Goal: Task Accomplishment & Management: Manage account settings

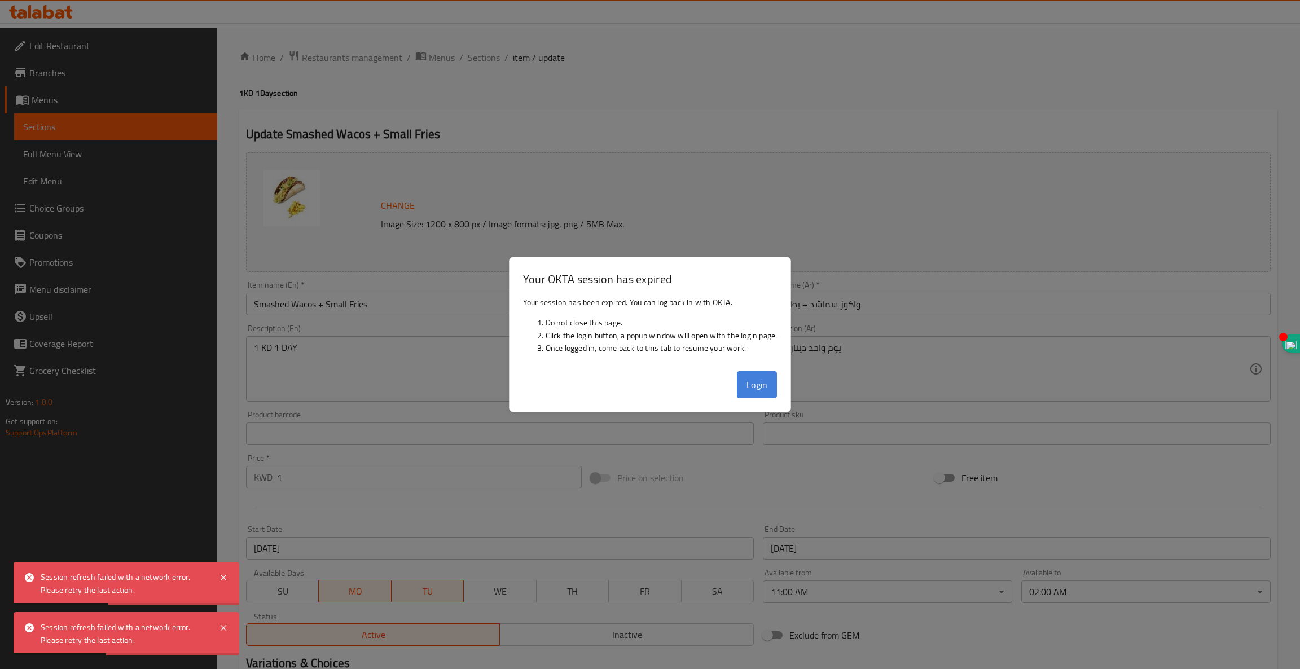
click at [757, 379] on button "Login" at bounding box center [757, 384] width 41 height 27
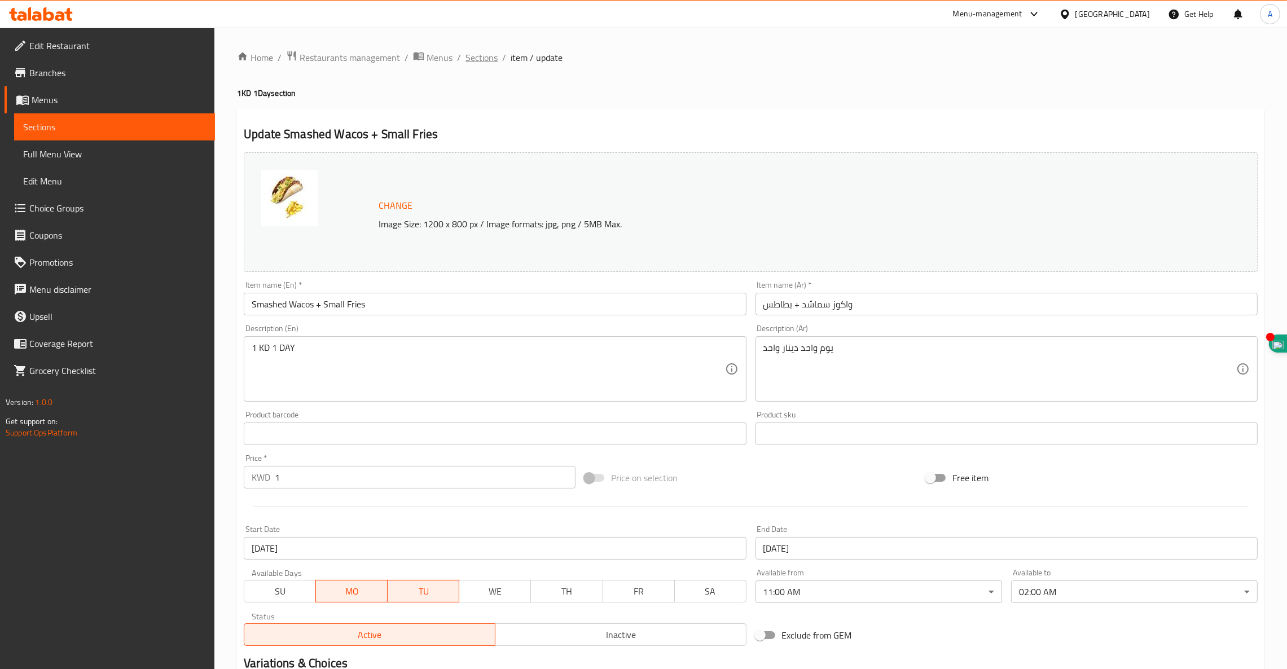
click at [476, 54] on span "Sections" at bounding box center [482, 58] width 32 height 14
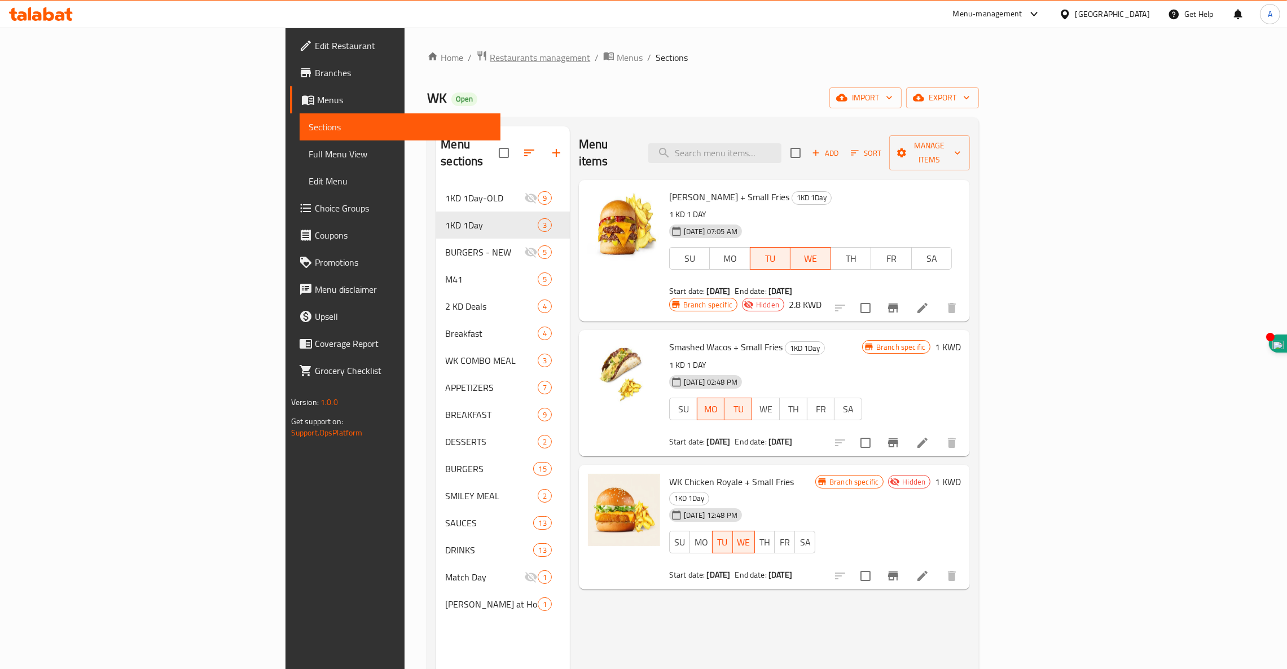
click at [490, 60] on span "Restaurants management" at bounding box center [540, 58] width 100 height 14
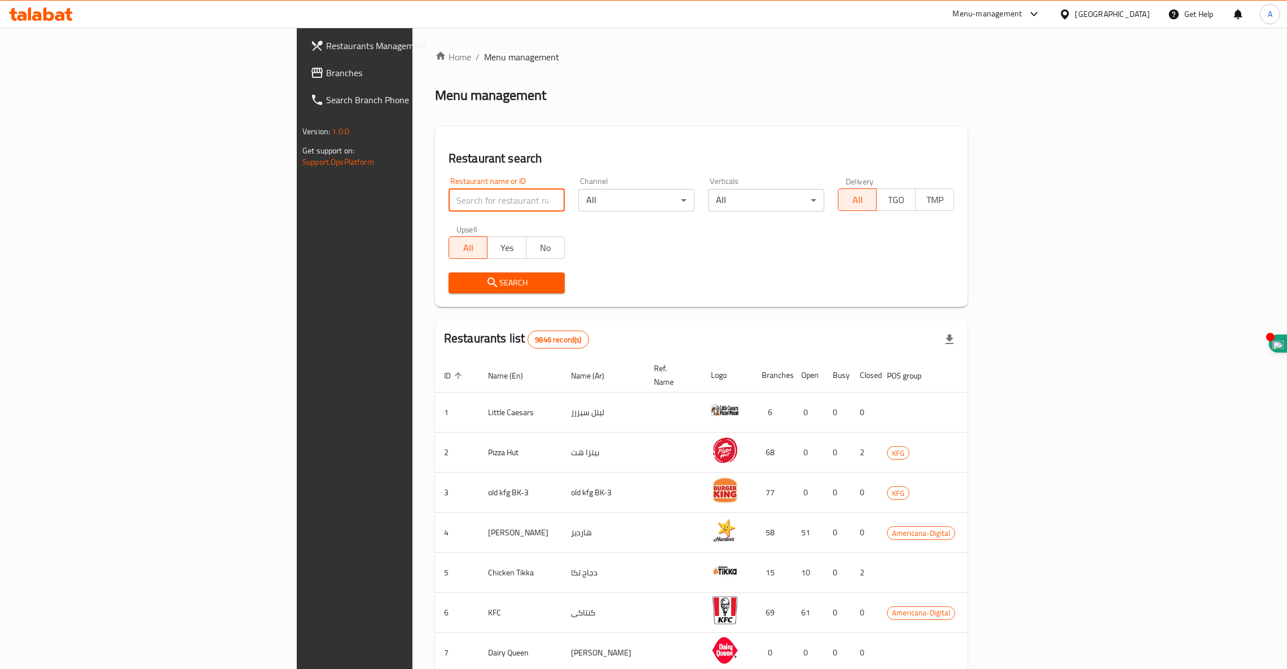
click at [449, 196] on input "search" at bounding box center [507, 200] width 116 height 23
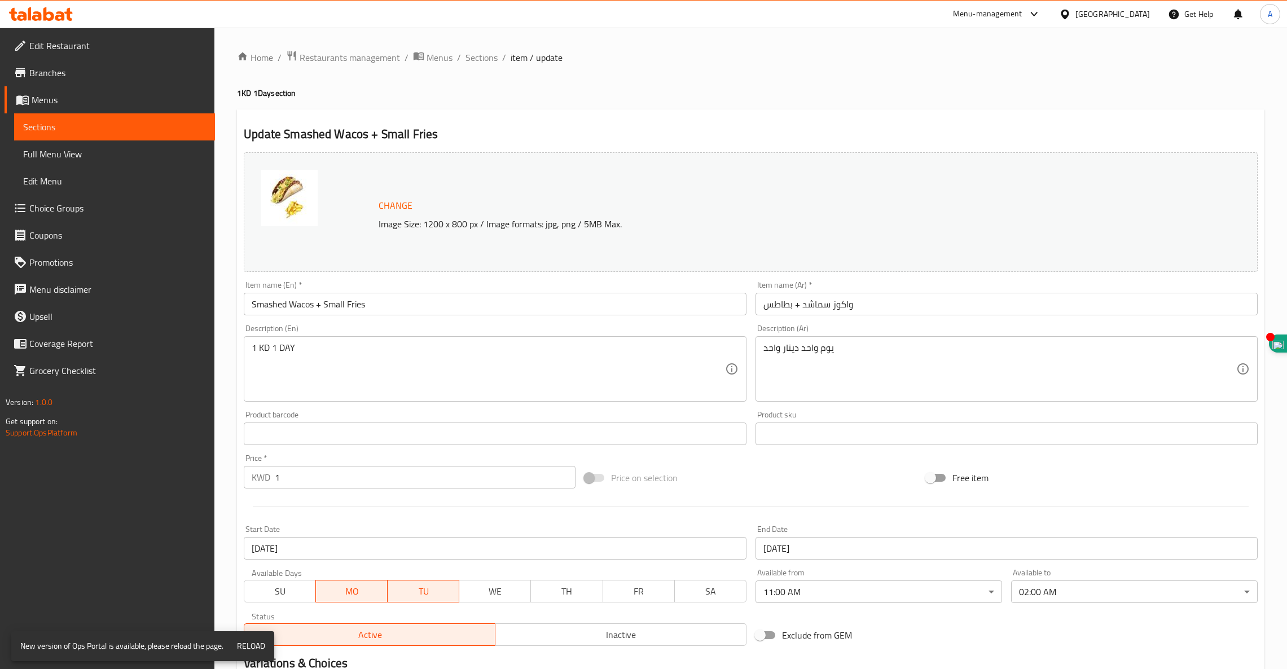
scroll to position [143, 0]
